Goal: Task Accomplishment & Management: Manage account settings

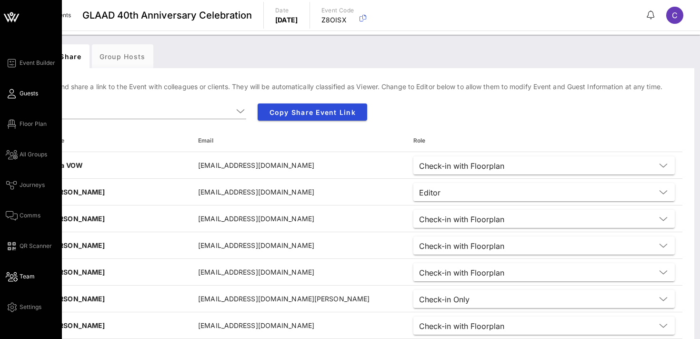
click at [27, 93] on span "Guests" at bounding box center [29, 93] width 19 height 9
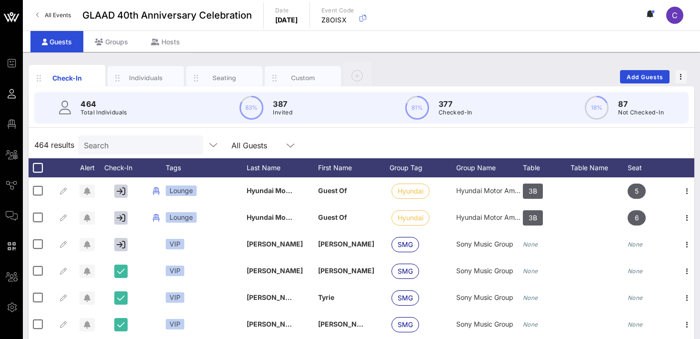
scroll to position [2748, 1]
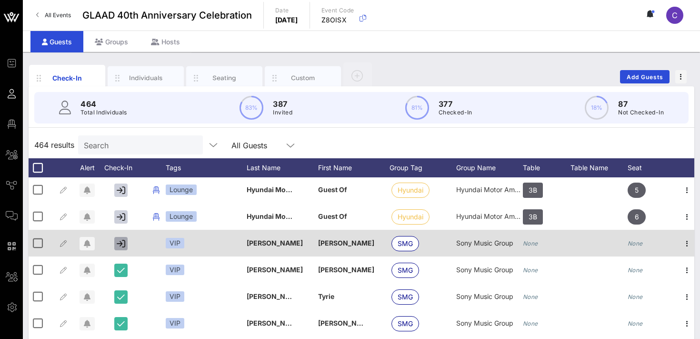
click at [120, 241] on icon "button" at bounding box center [121, 243] width 9 height 9
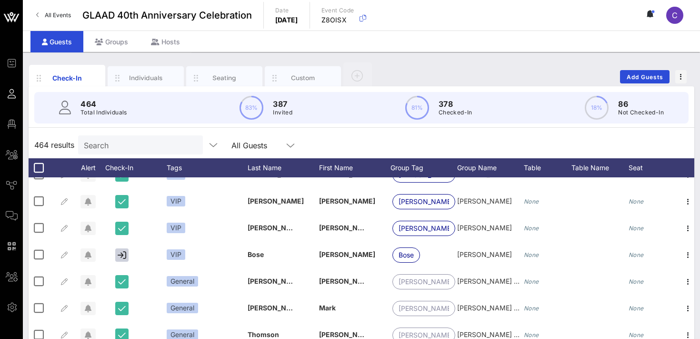
scroll to position [8122, 0]
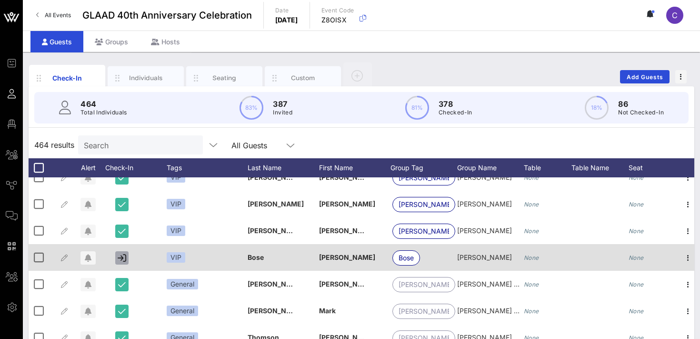
click at [121, 259] on icon "button" at bounding box center [122, 257] width 9 height 9
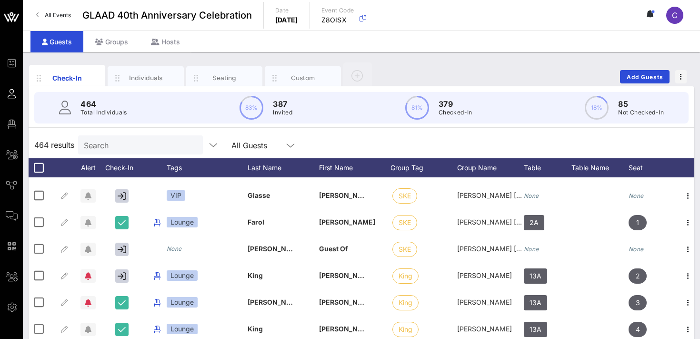
scroll to position [8863, 0]
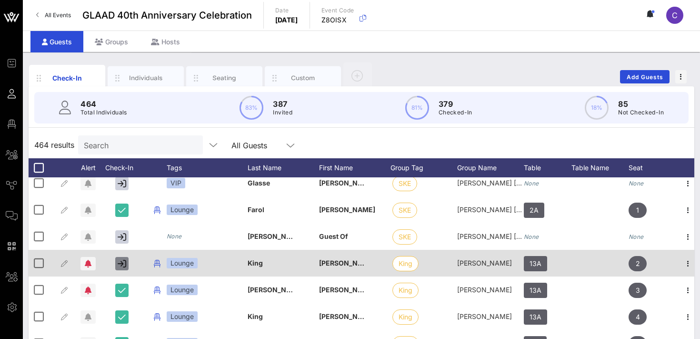
click at [122, 263] on icon "button" at bounding box center [122, 263] width 9 height 9
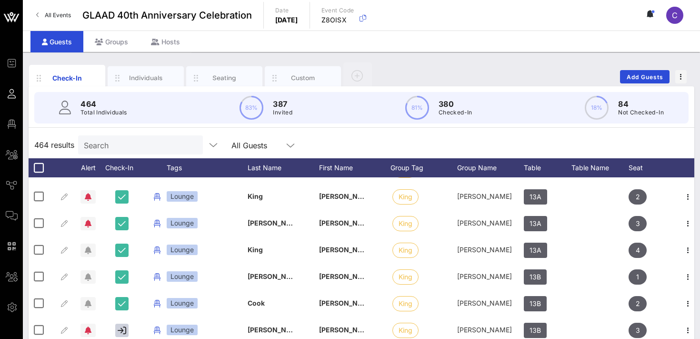
scroll to position [8917, 0]
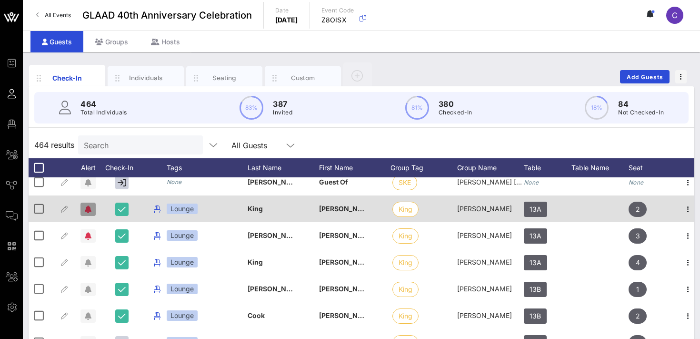
click at [93, 210] on span "button" at bounding box center [87, 209] width 15 height 8
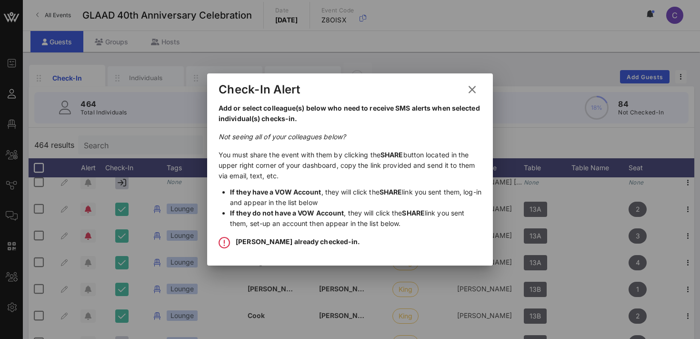
click at [475, 88] on icon at bounding box center [472, 89] width 13 height 11
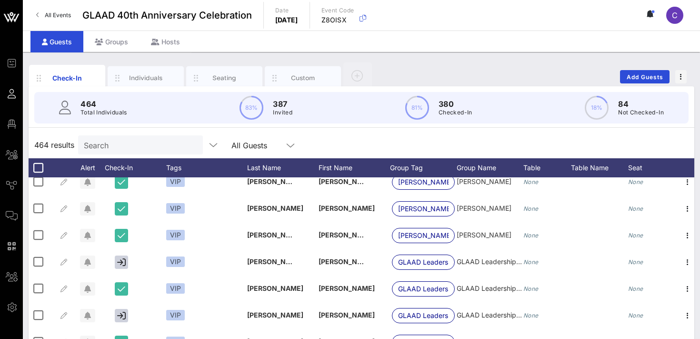
scroll to position [10294, 0]
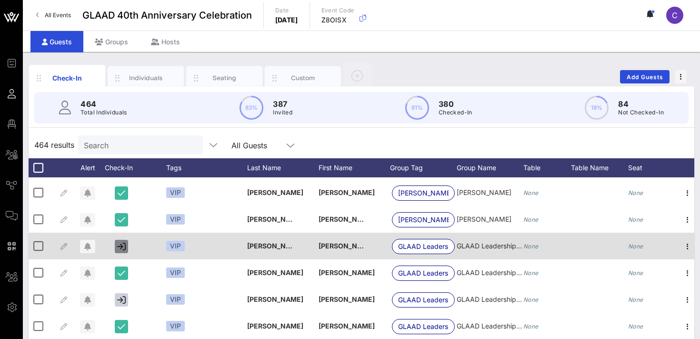
click at [118, 247] on icon "button" at bounding box center [121, 246] width 9 height 9
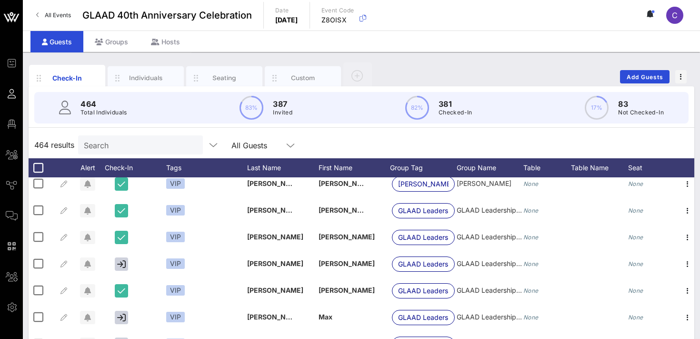
scroll to position [10334, 0]
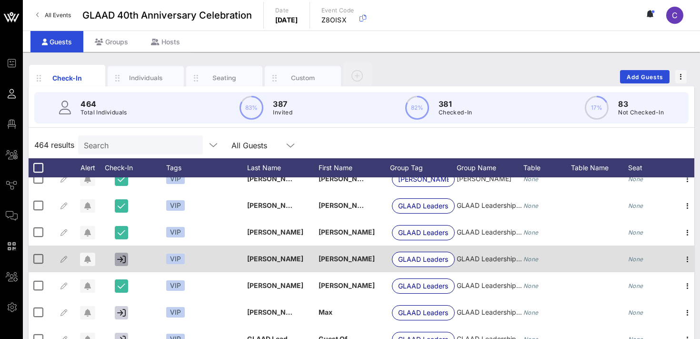
click at [119, 258] on icon "button" at bounding box center [121, 259] width 9 height 9
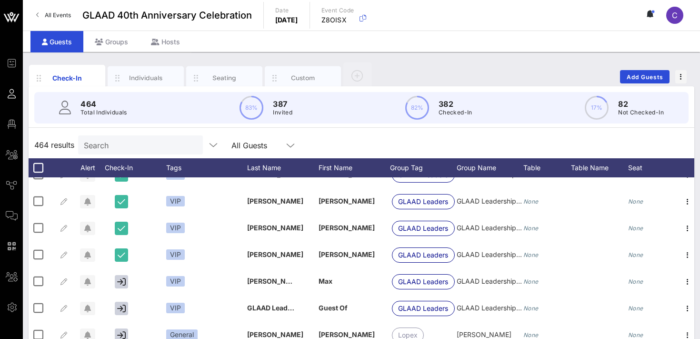
scroll to position [10403, 0]
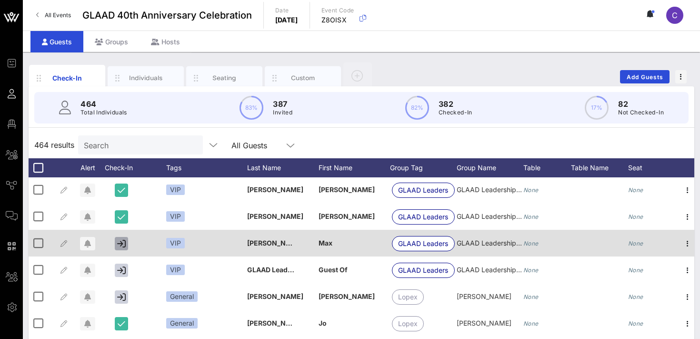
click at [126, 245] on button "button" at bounding box center [121, 243] width 13 height 13
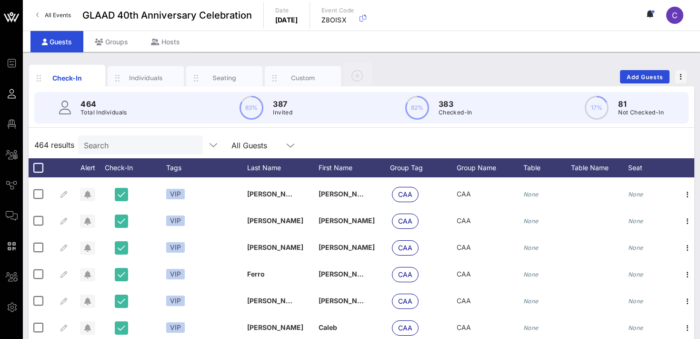
scroll to position [10646, 0]
